Goal: Use online tool/utility

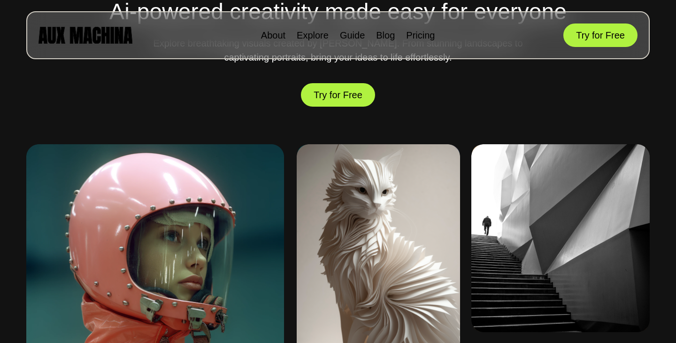
scroll to position [376, 0]
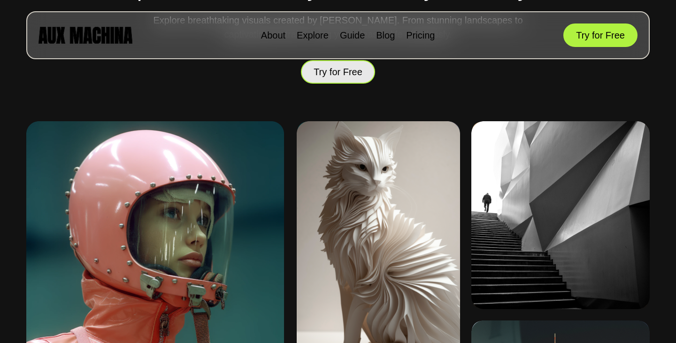
click at [327, 74] on button "Try for Free" at bounding box center [338, 71] width 74 height 23
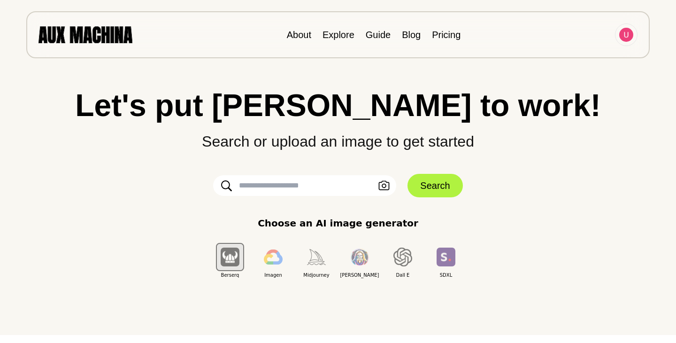
scroll to position [6, 0]
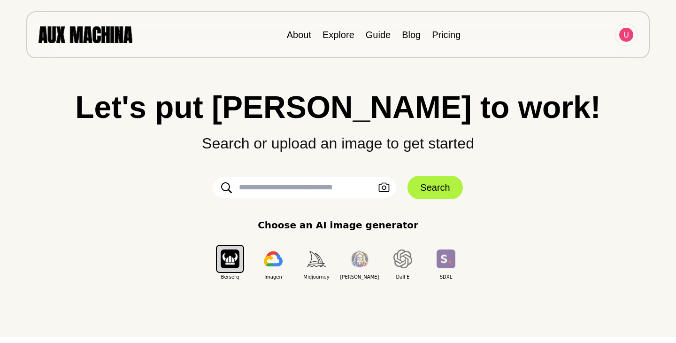
click at [269, 189] on input "text" at bounding box center [304, 187] width 183 height 21
paste input "**********"
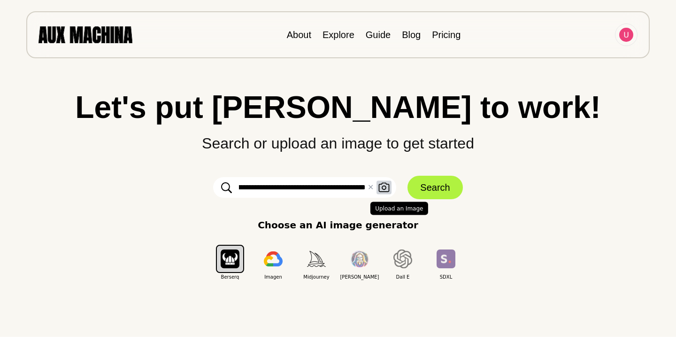
type input "**********"
click at [383, 188] on icon "button" at bounding box center [384, 187] width 11 height 9
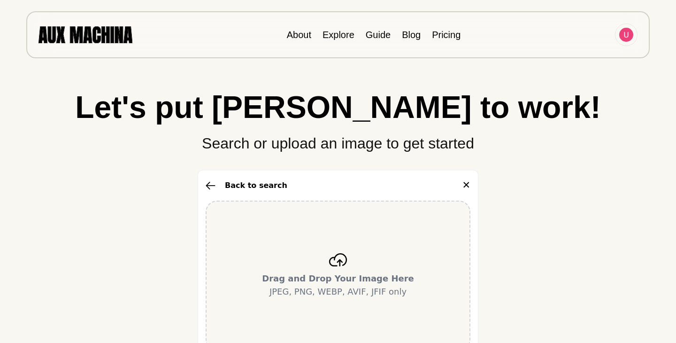
click at [338, 258] on icon at bounding box center [338, 259] width 19 height 13
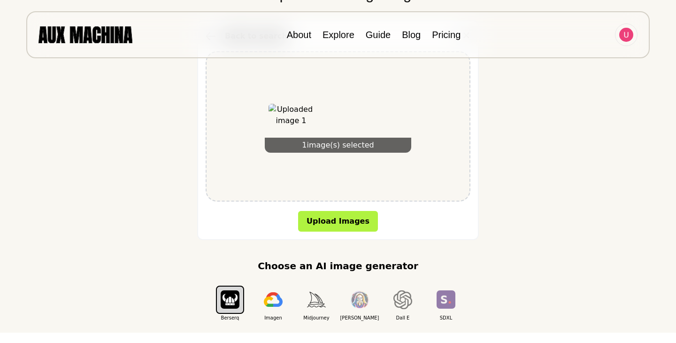
scroll to position [175, 0]
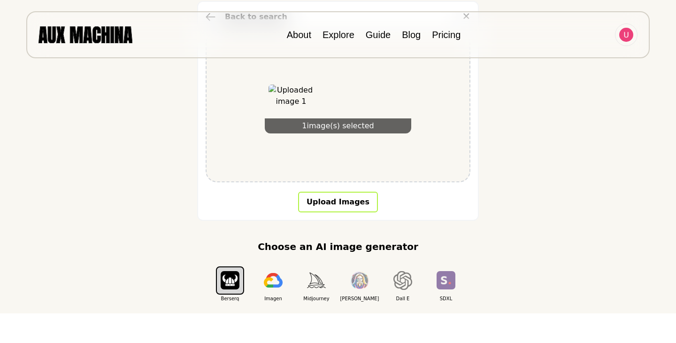
click at [360, 205] on button "Upload Images" at bounding box center [338, 202] width 80 height 21
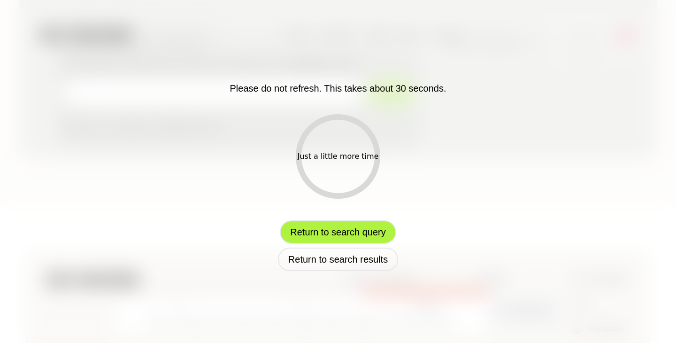
click at [338, 231] on button "Return to search query" at bounding box center [338, 231] width 116 height 23
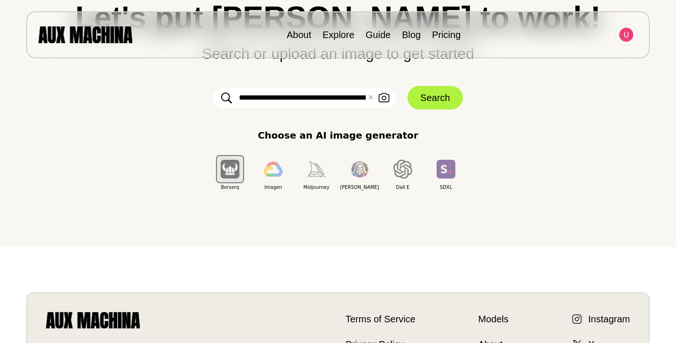
scroll to position [0, 0]
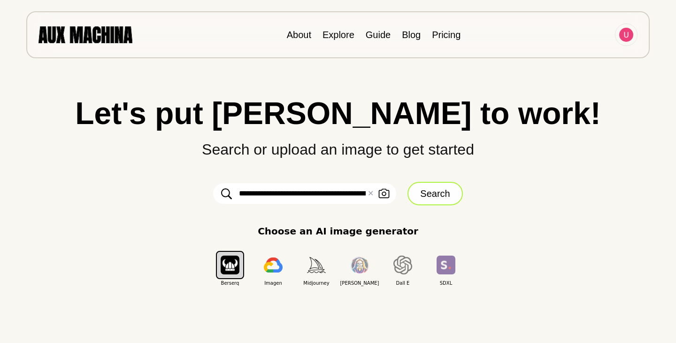
click at [432, 192] on button "Search" at bounding box center [435, 193] width 55 height 23
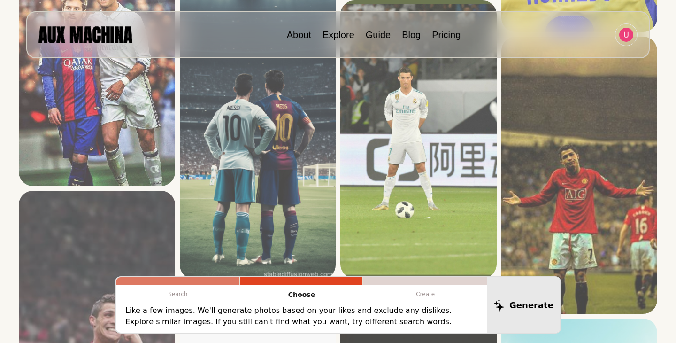
scroll to position [516, 0]
